Goal: Information Seeking & Learning: Understand process/instructions

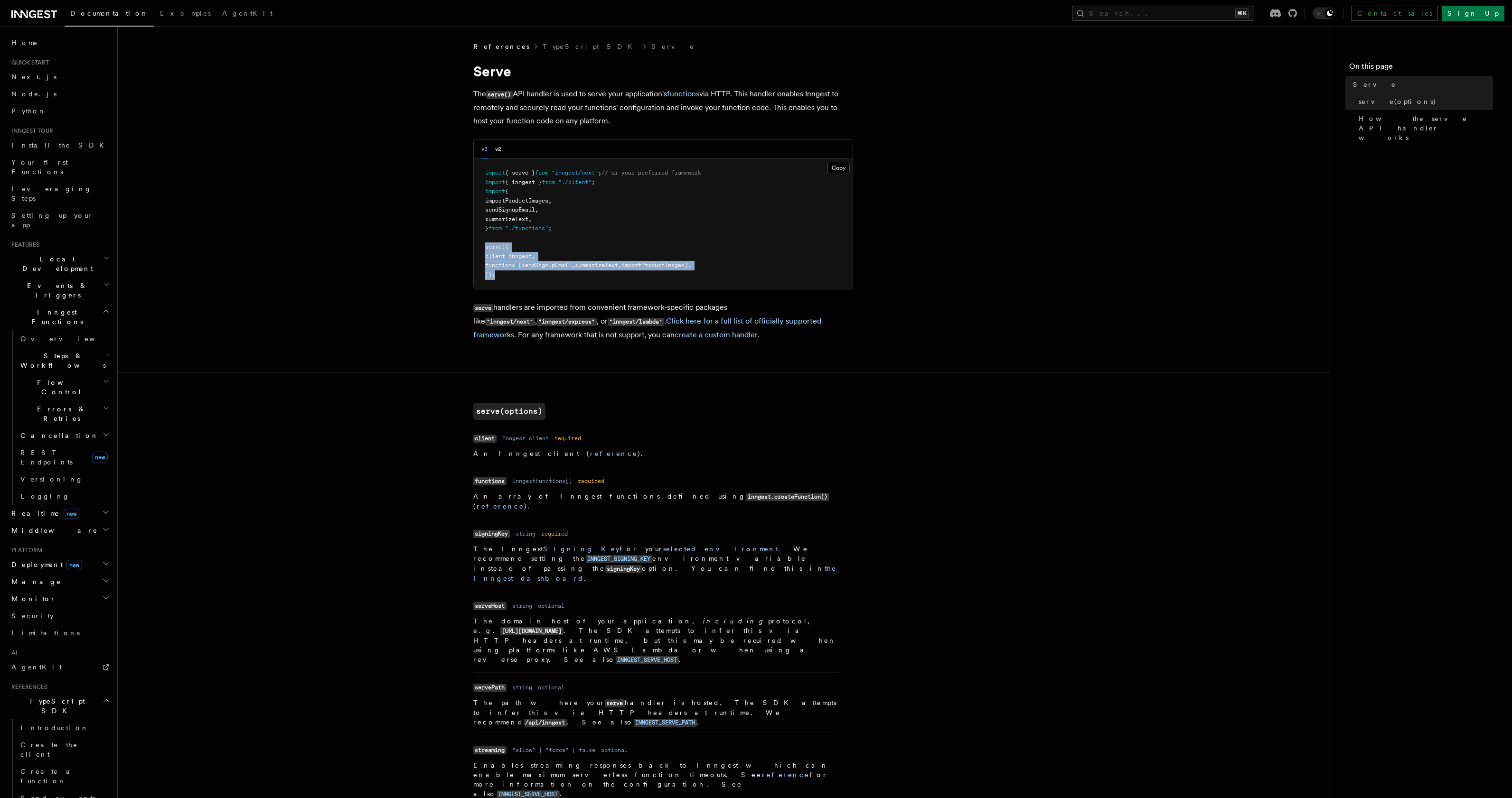
drag, startPoint x: 503, startPoint y: 276, endPoint x: 465, endPoint y: 251, distance: 45.5
click at [465, 251] on article "References TypeScript SDK Serve Serve The serve() API handler is used to serve …" at bounding box center [723, 745] width 1181 height 1407
click at [646, 280] on pre "import { serve } from "inngest/next" ; // or your preferred framework import { …" at bounding box center [663, 224] width 379 height 130
click at [559, 265] on span "[sendSignupEmail" at bounding box center [545, 265] width 53 height 7
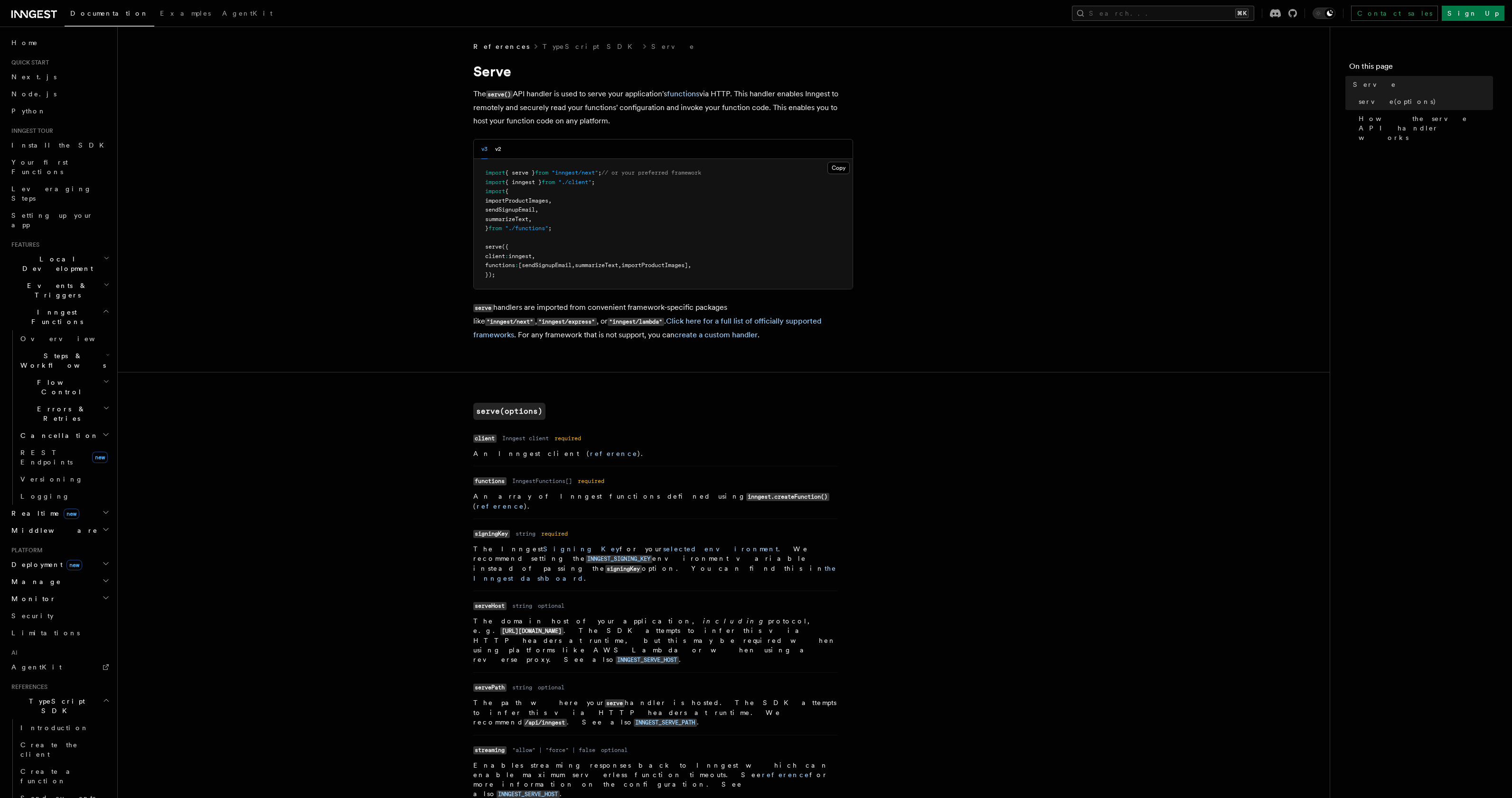
click at [614, 265] on span "summarizeText" at bounding box center [596, 265] width 43 height 7
click at [666, 264] on span "importProductImages]" at bounding box center [655, 265] width 67 height 7
click at [499, 152] on button "v2" at bounding box center [498, 149] width 6 height 19
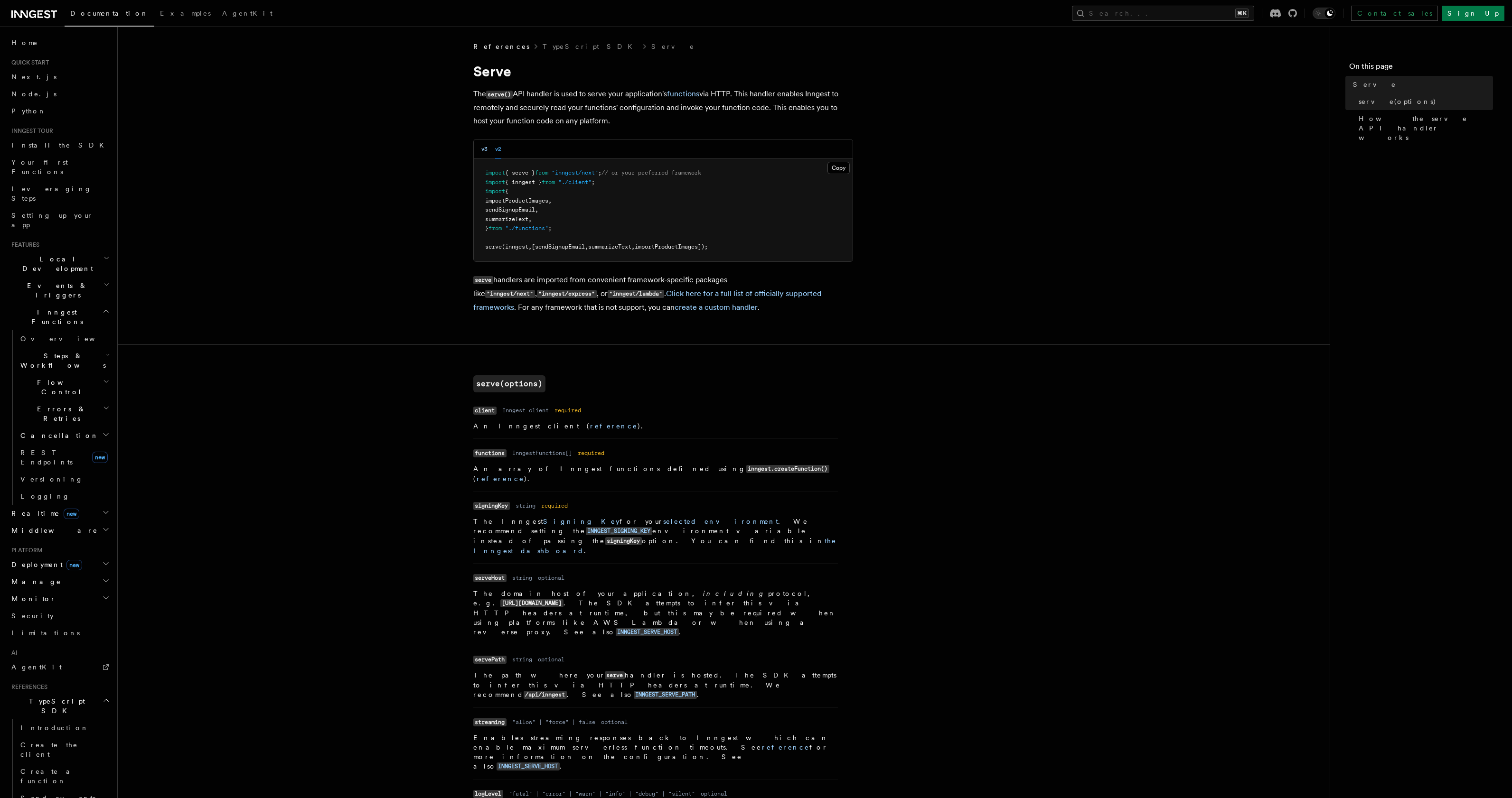
click at [484, 149] on button "v3" at bounding box center [483, 149] width 6 height 19
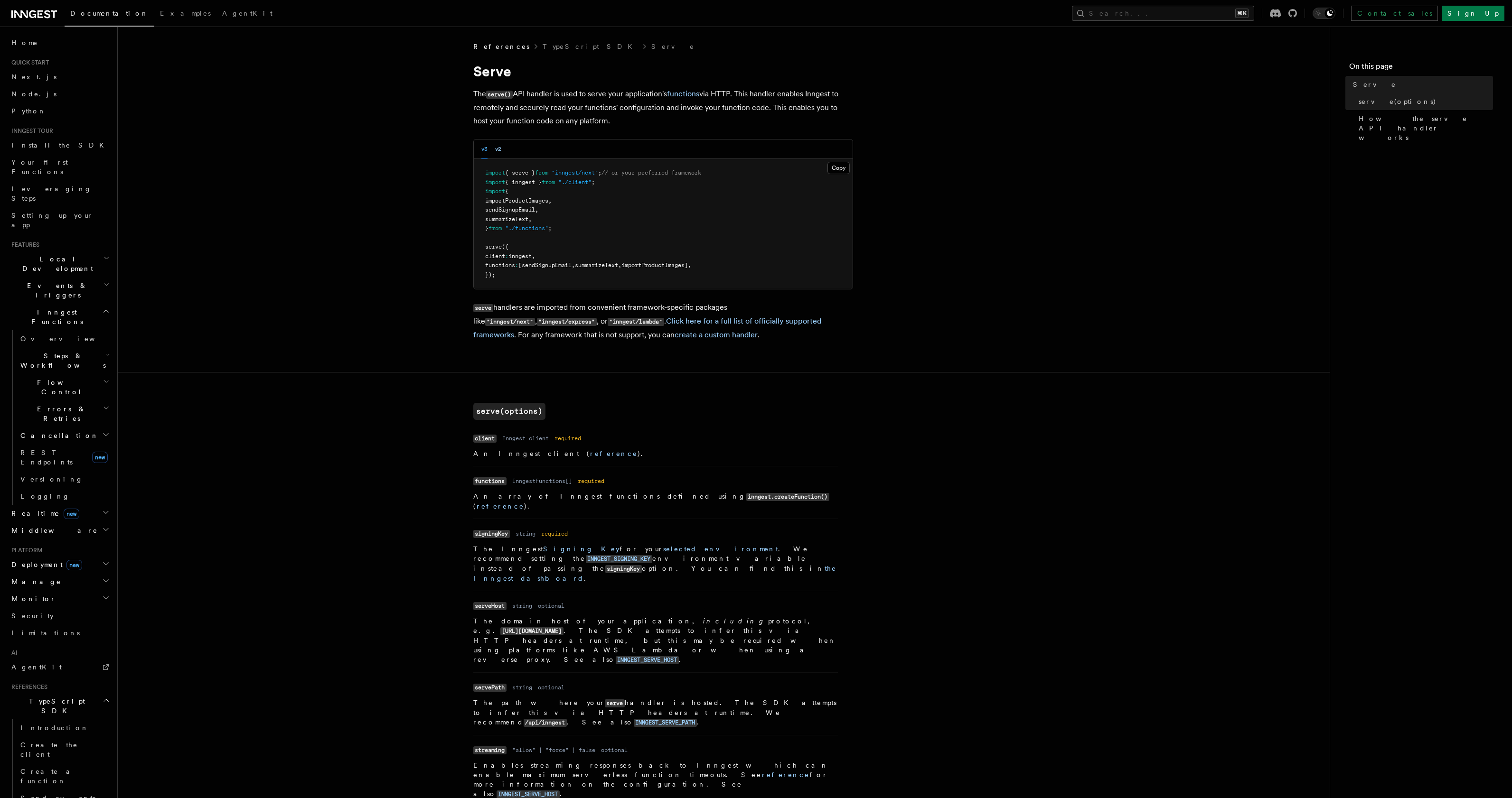
click at [497, 150] on button "v2" at bounding box center [498, 149] width 6 height 19
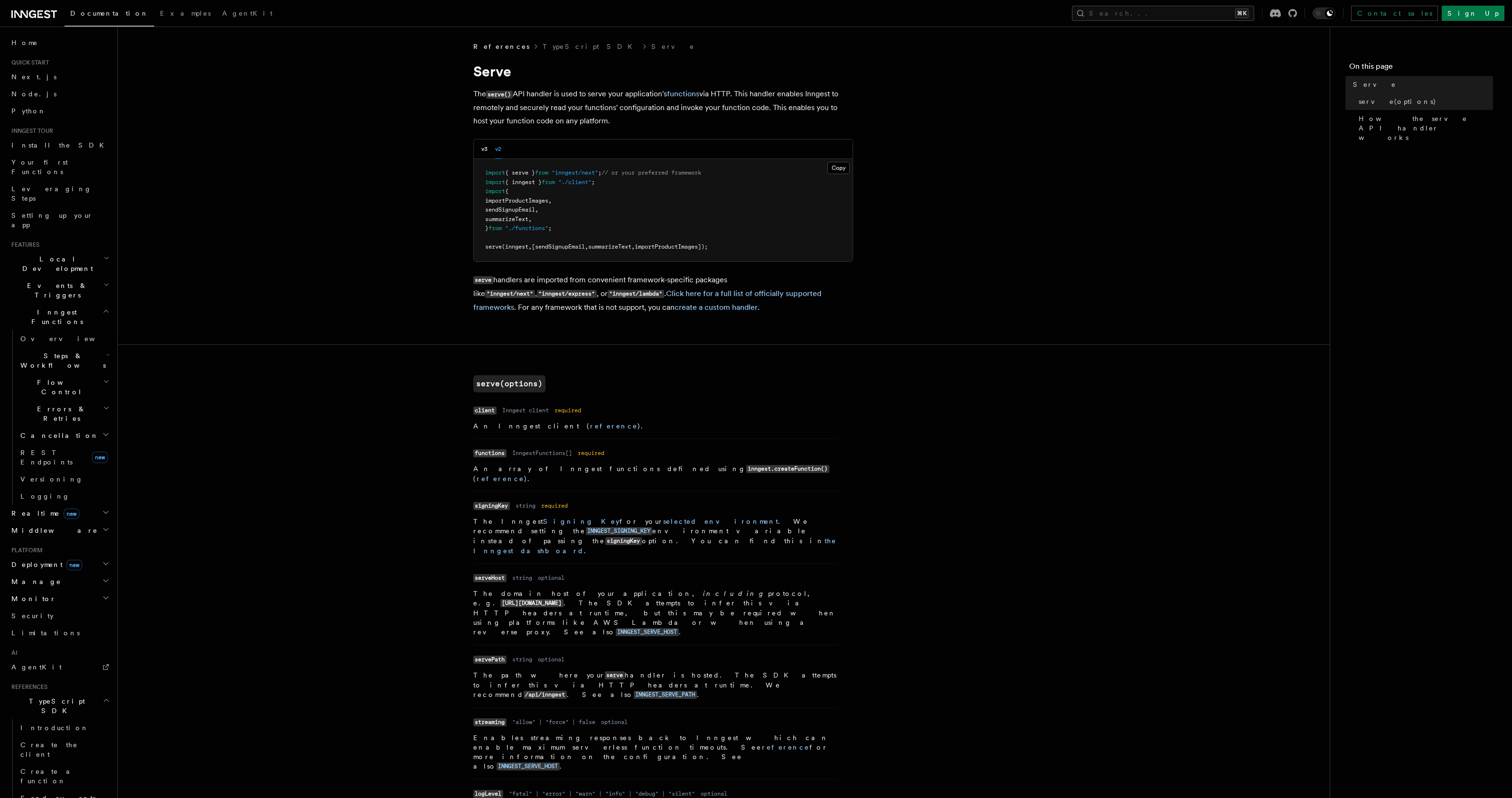
click at [489, 148] on div "v3 v2" at bounding box center [491, 149] width 20 height 19
click at [488, 147] on div "v3 v2" at bounding box center [491, 149] width 20 height 19
click at [484, 149] on button "v3" at bounding box center [483, 149] width 6 height 19
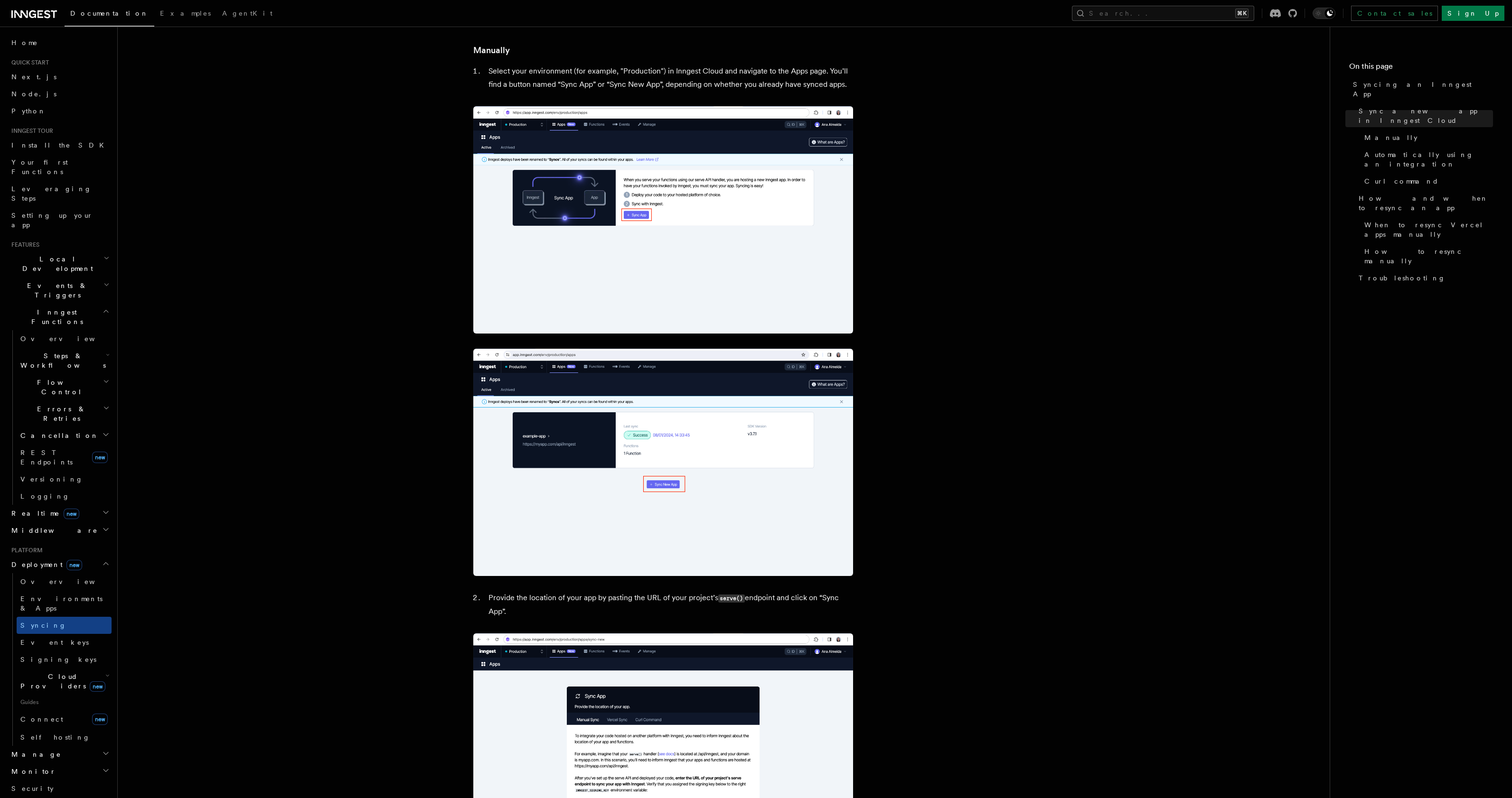
scroll to position [501, 0]
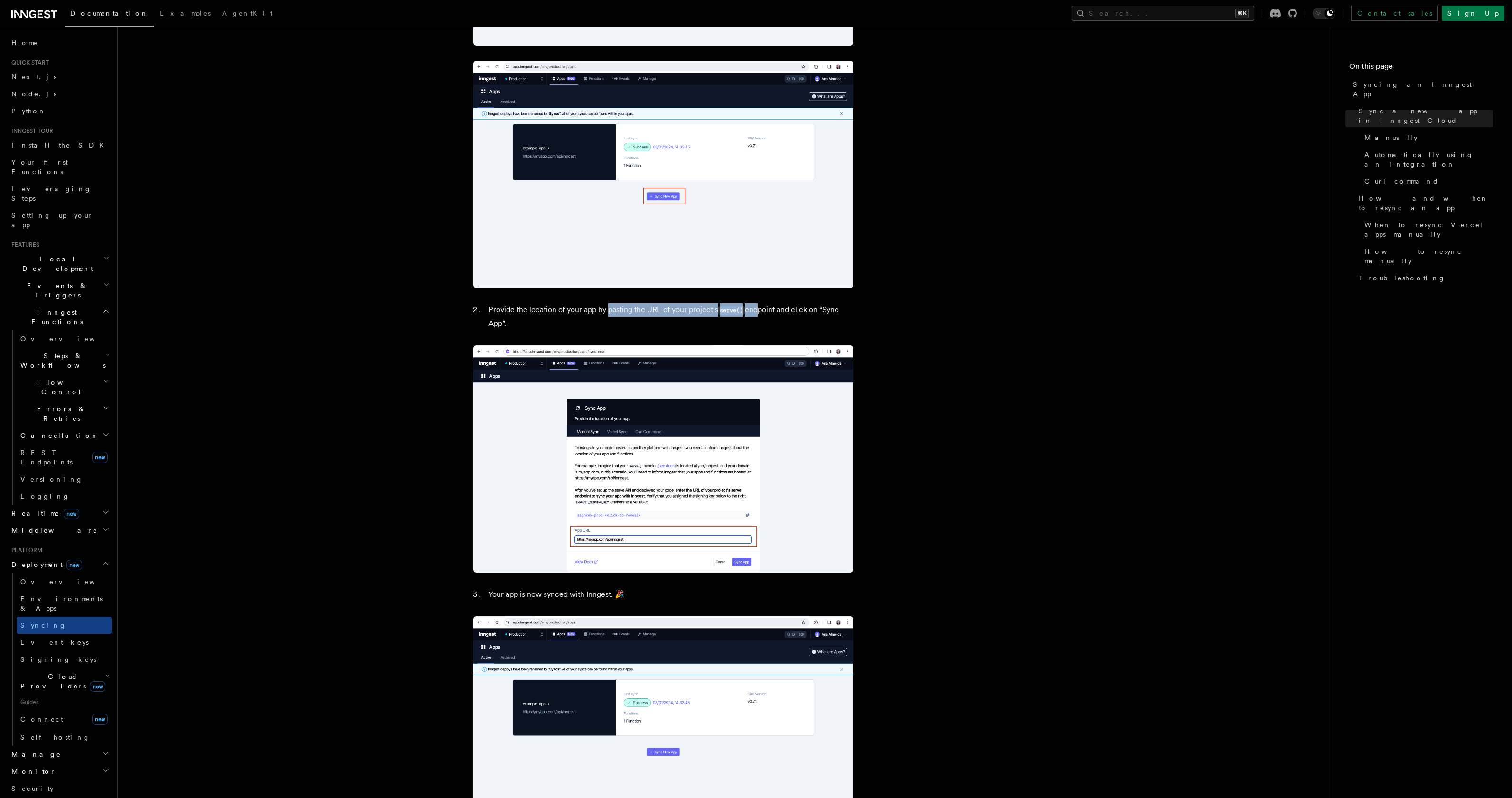
drag, startPoint x: 608, startPoint y: 313, endPoint x: 754, endPoint y: 314, distance: 146.0
click at [754, 314] on li "Provide the location of your app by pasting the URL of your project’s serve() e…" at bounding box center [670, 316] width 367 height 27
click at [781, 316] on li "Provide the location of your app by pasting the URL of your project’s serve() e…" at bounding box center [670, 316] width 367 height 27
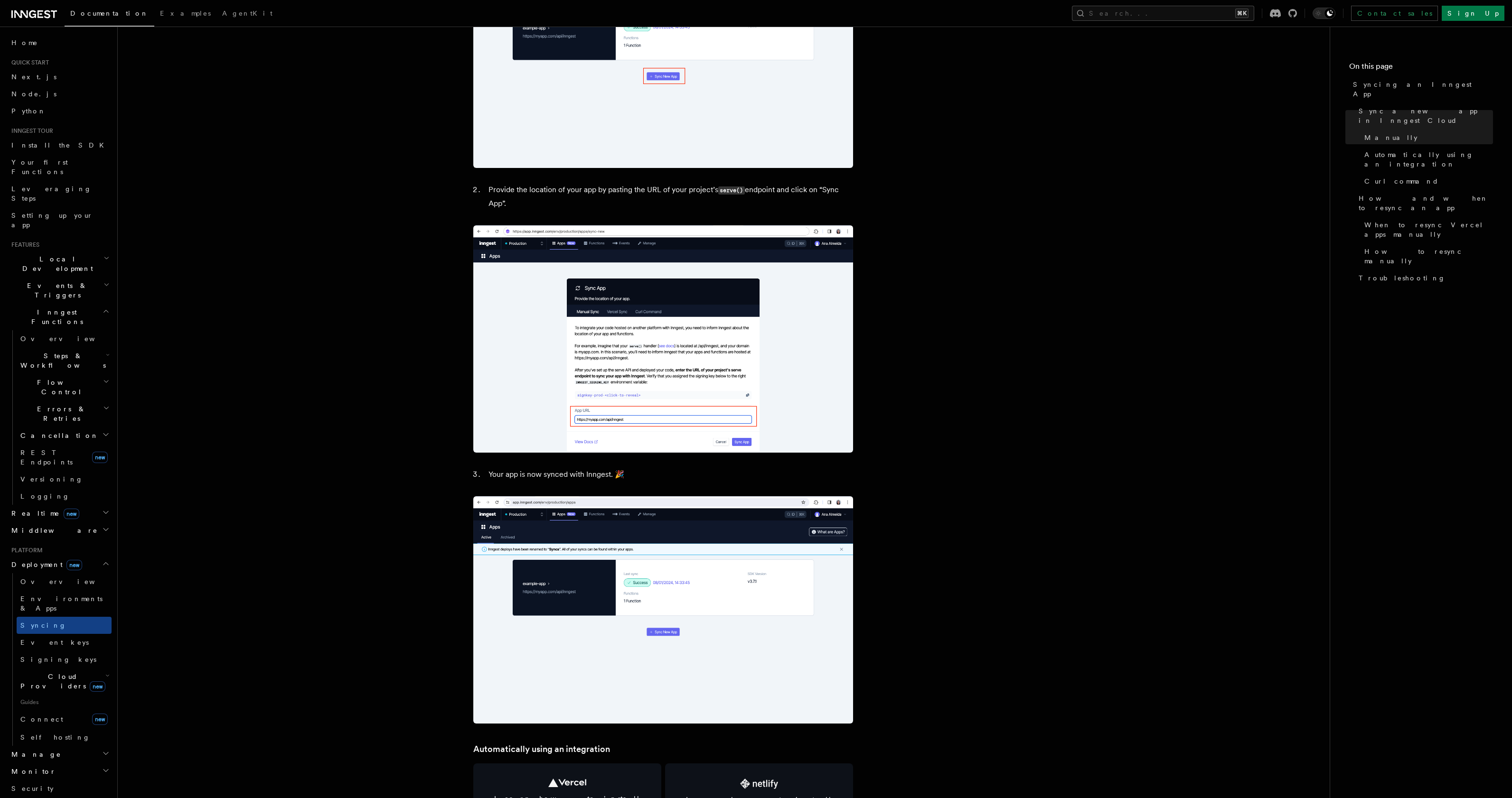
scroll to position [531, 0]
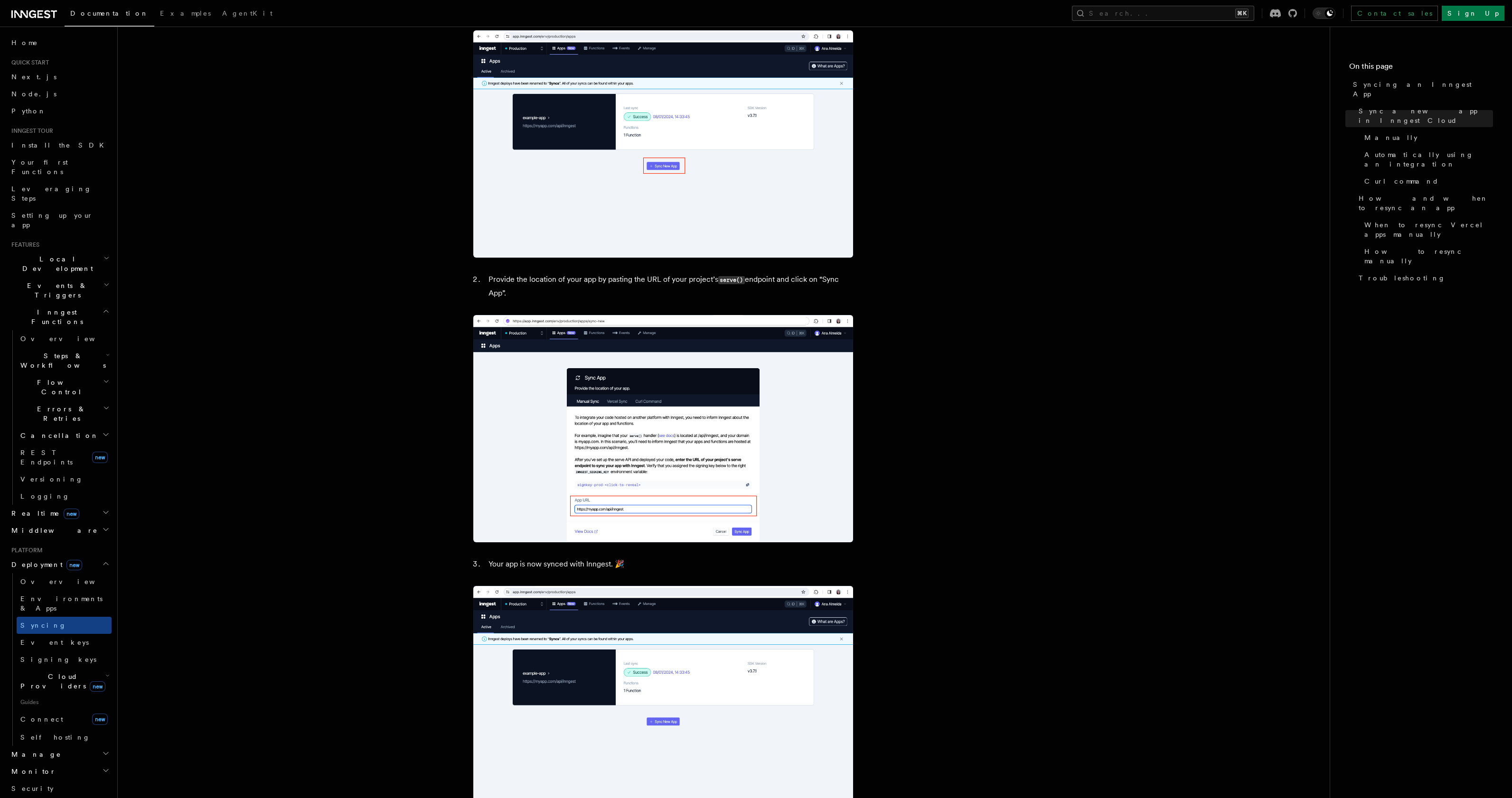
click at [640, 390] on img at bounding box center [663, 429] width 380 height 227
